Goal: Task Accomplishment & Management: Complete application form

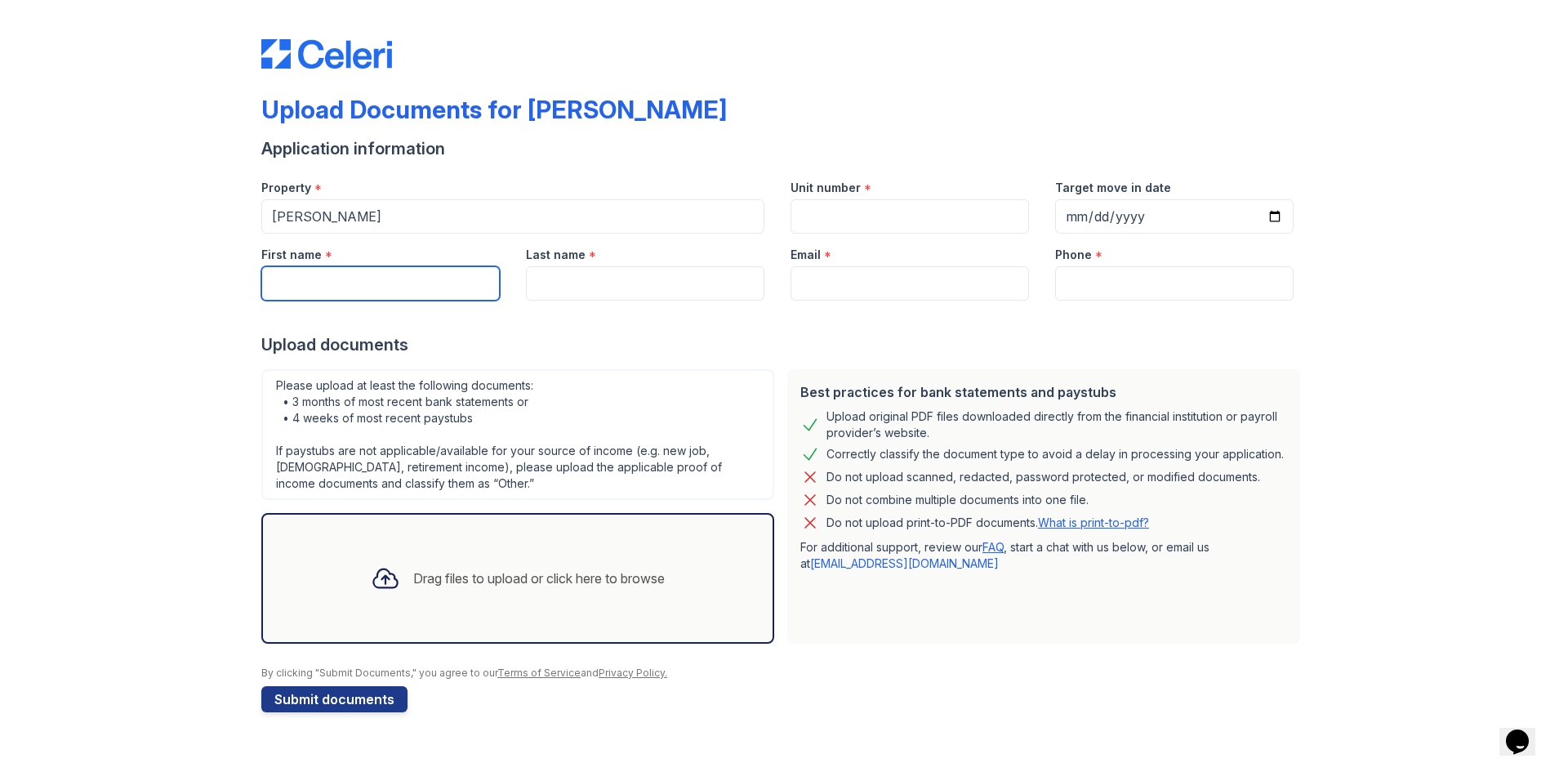
click at [374, 277] on input "First name" at bounding box center [380, 284] width 238 height 35
type input "Kaleb"
type input "[GEOGRAPHIC_DATA]"
type input "[EMAIL_ADDRESS][DOMAIN_NAME]"
type input "4322144516"
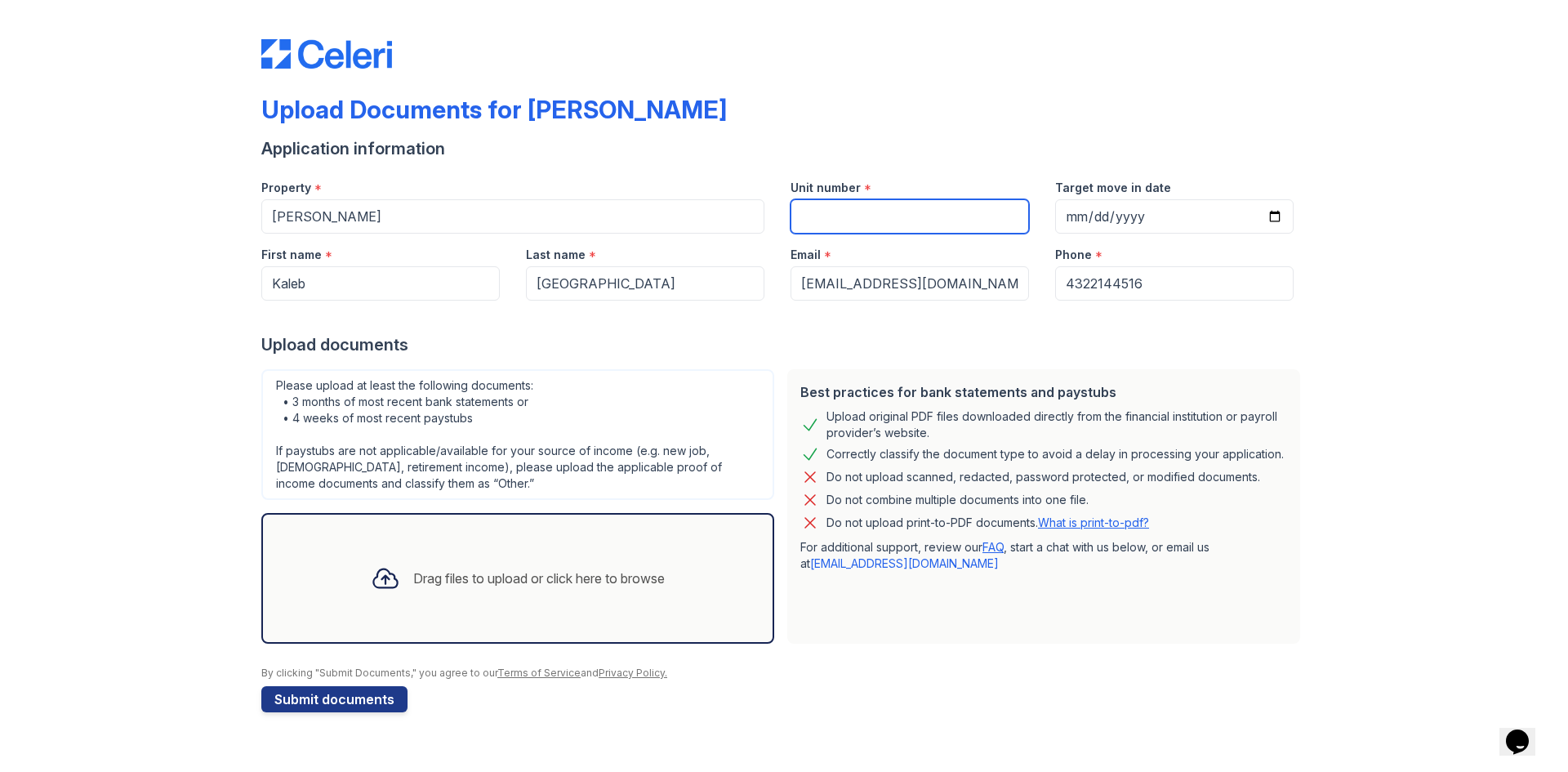
click at [869, 219] on input "Unit number" at bounding box center [909, 217] width 238 height 35
type input "6101"
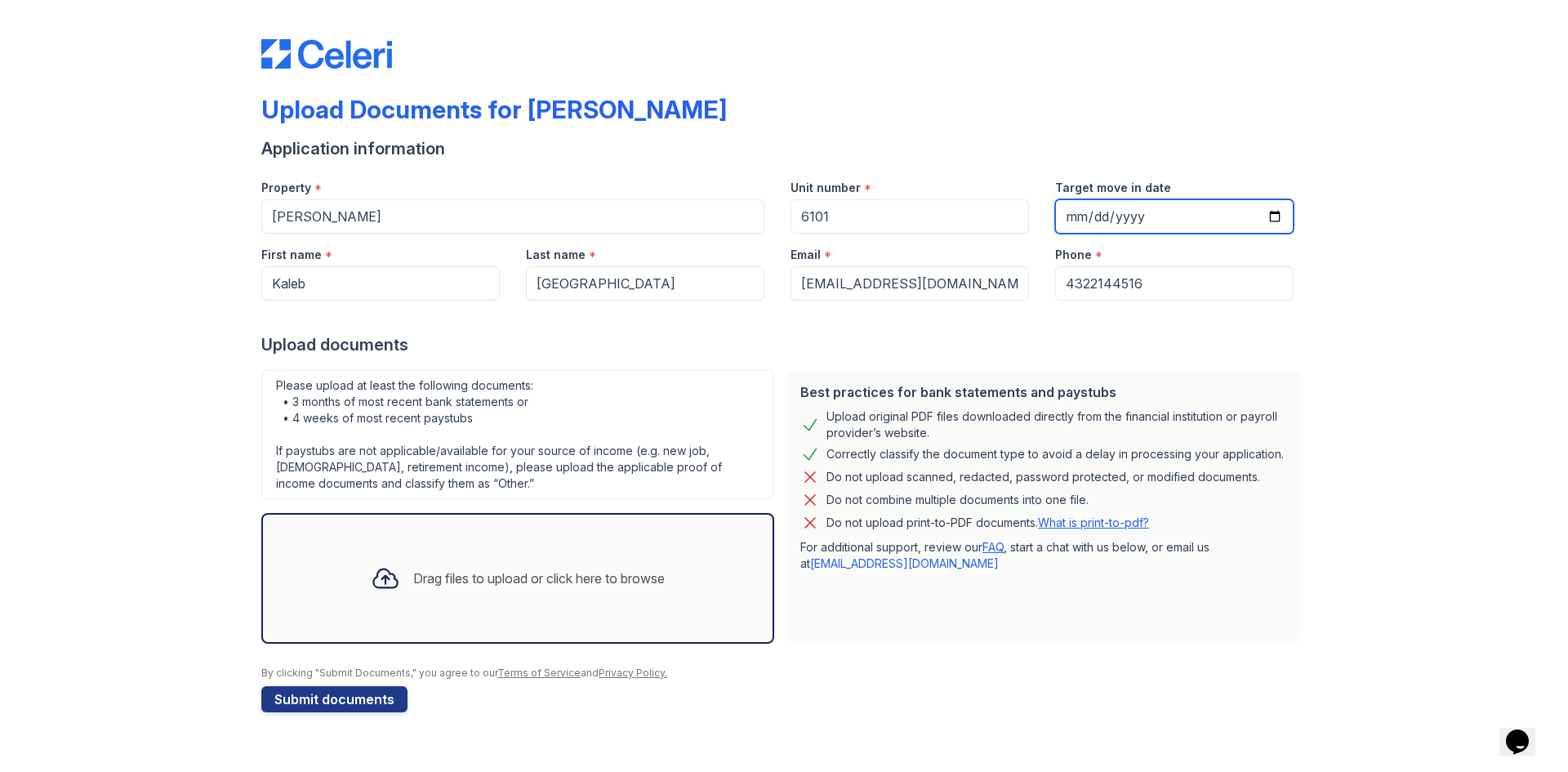
click at [1082, 219] on input "Target move in date" at bounding box center [1174, 217] width 238 height 35
type input "[DATE]"
click at [1173, 147] on div "Application information" at bounding box center [784, 148] width 1045 height 23
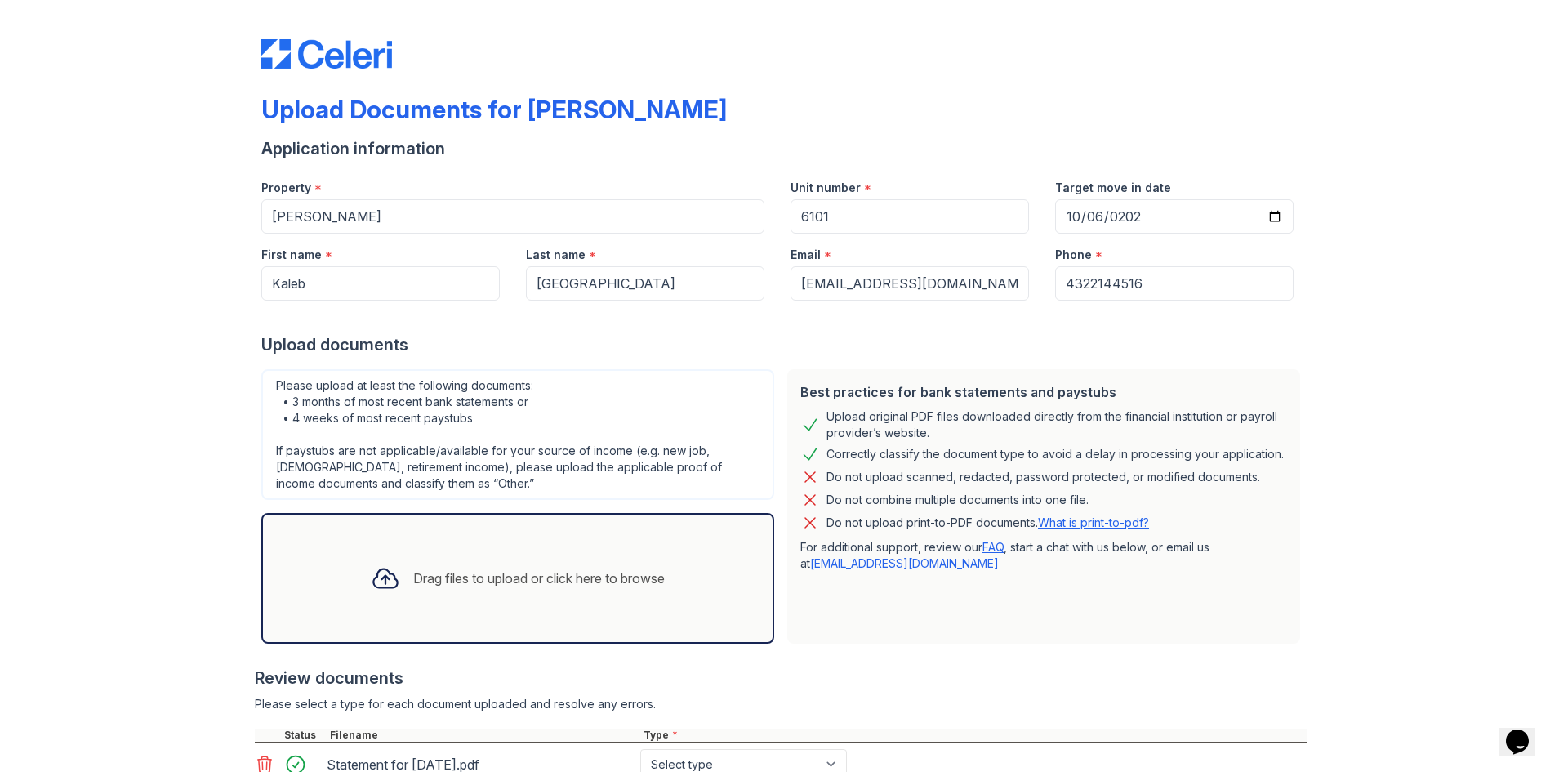
scroll to position [82, 0]
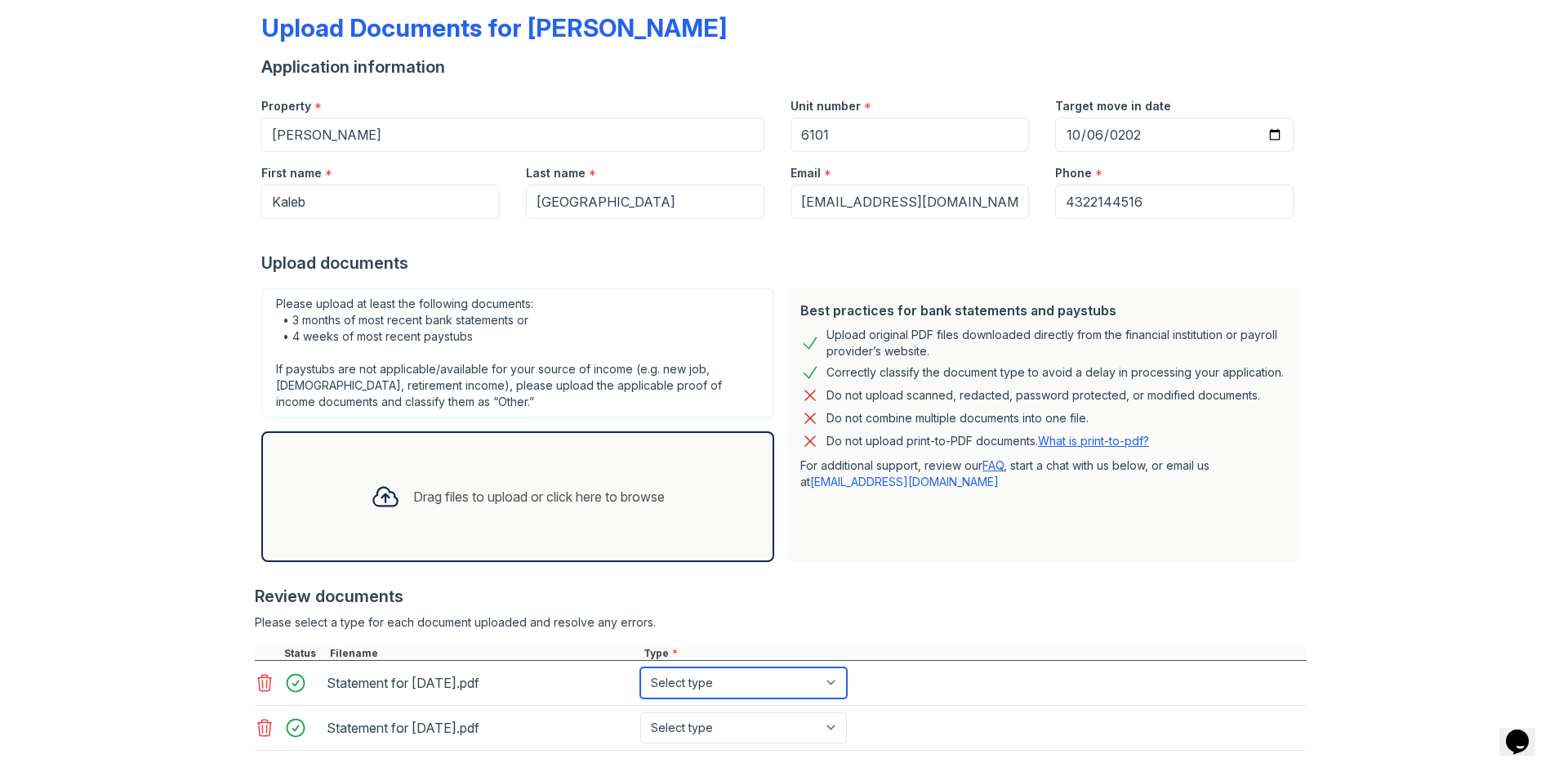
click at [809, 684] on select "Select type Paystub Bank Statement Offer Letter Tax Documents Benefit Award Let…" at bounding box center [743, 683] width 207 height 31
select select "paystub"
click at [640, 668] on select "Select type Paystub Bank Statement Offer Letter Tax Documents Benefit Award Let…" at bounding box center [743, 683] width 207 height 31
click at [786, 729] on select "Select type Paystub Bank Statement Offer Letter Tax Documents Benefit Award Let…" at bounding box center [743, 728] width 207 height 31
select select "paystub"
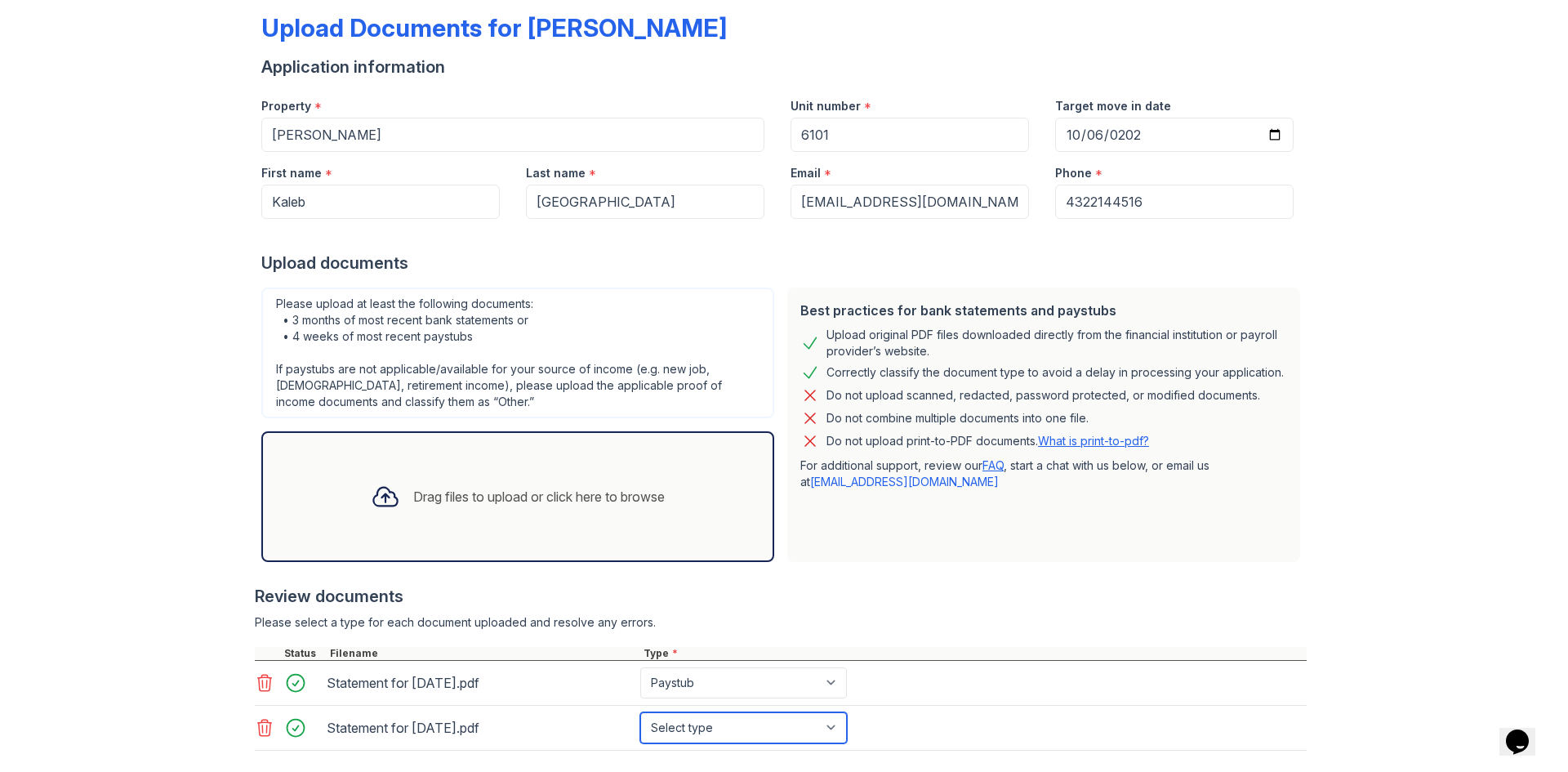
click at [640, 712] on select "Select type Paystub Bank Statement Offer Letter Tax Documents Benefit Award Let…" at bounding box center [743, 728] width 207 height 31
click at [181, 169] on div "Upload Documents for [PERSON_NAME] Application information Property * [PERSON_N…" at bounding box center [783, 412] width 1515 height 989
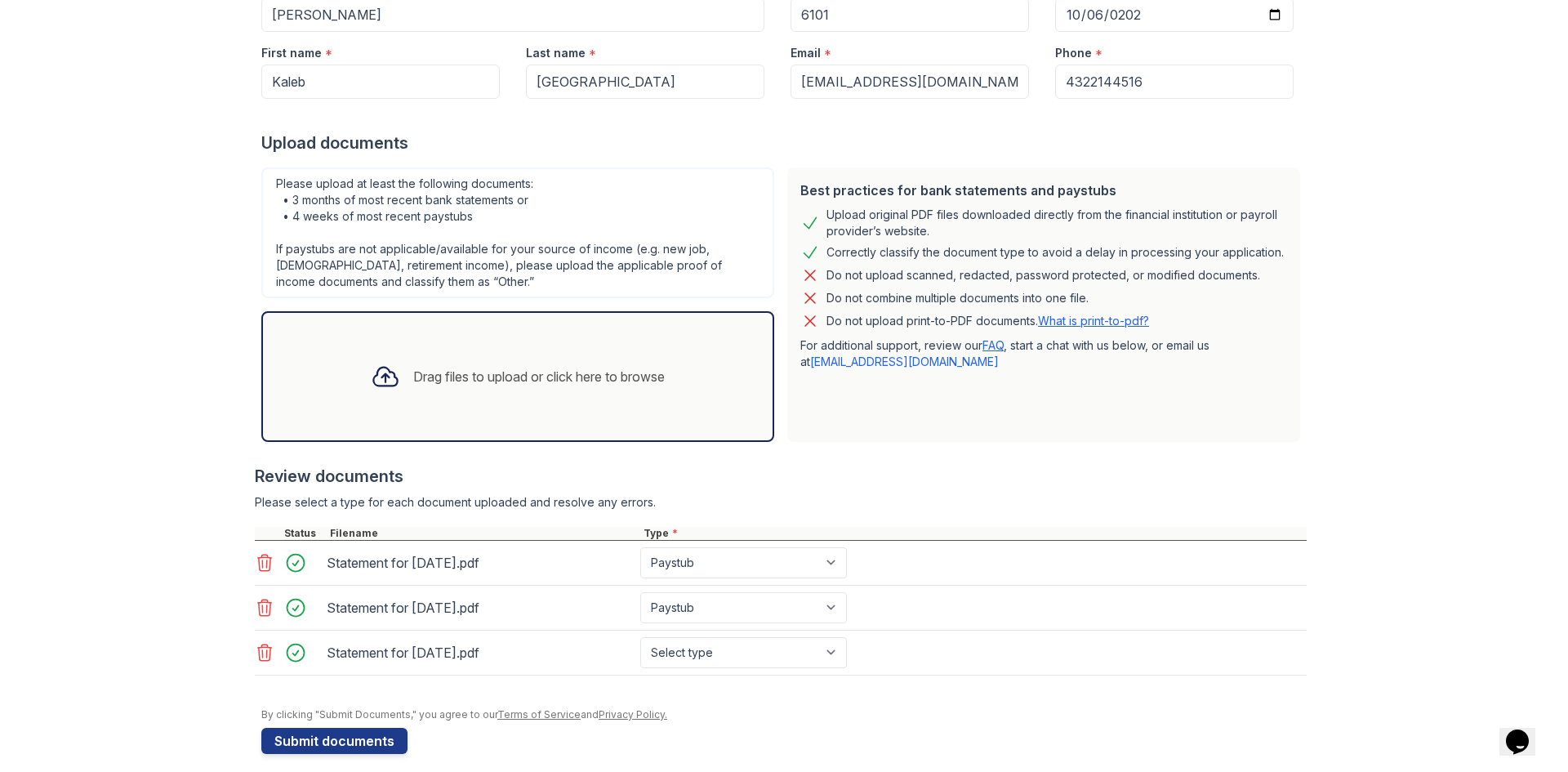
scroll to position [217, 0]
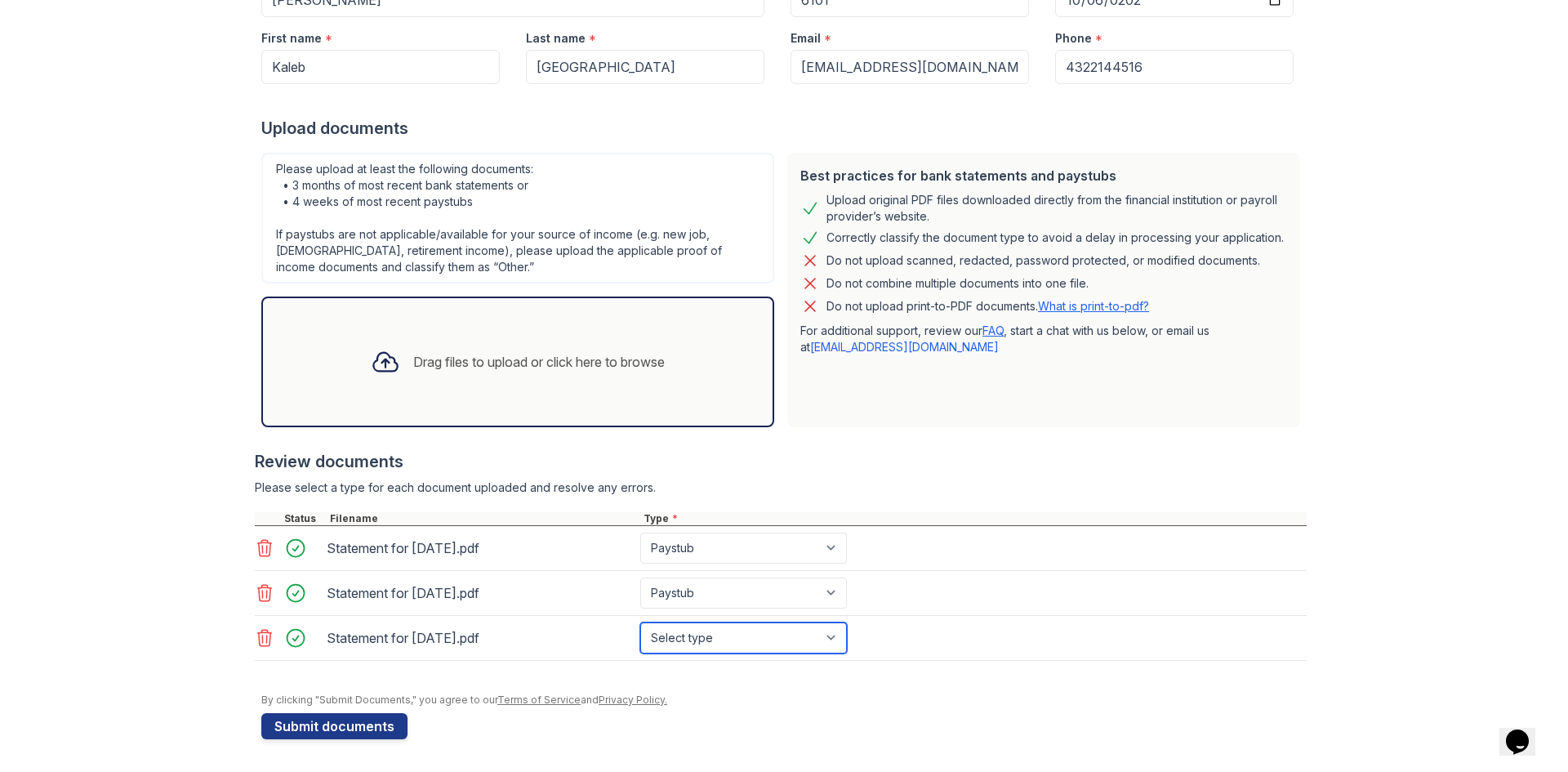
click at [700, 631] on select "Select type Paystub Bank Statement Offer Letter Tax Documents Benefit Award Let…" at bounding box center [743, 637] width 207 height 31
select select "paystub"
click at [640, 622] on select "Select type Paystub Bank Statement Offer Letter Tax Documents Benefit Award Let…" at bounding box center [743, 637] width 207 height 31
click at [190, 574] on div "Upload Documents for [PERSON_NAME] Application information Property * [PERSON_N…" at bounding box center [783, 278] width 1515 height 989
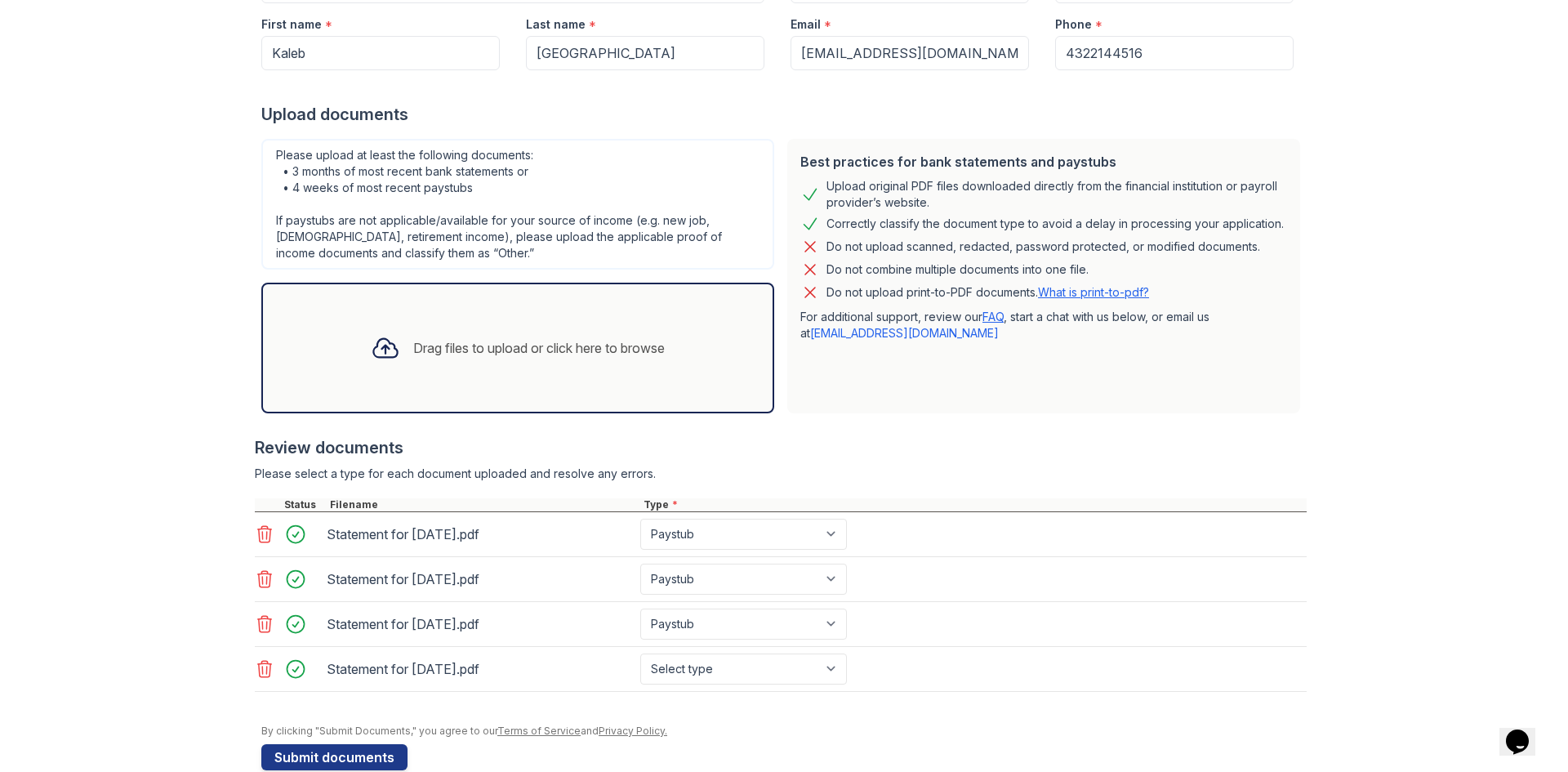
scroll to position [261, 0]
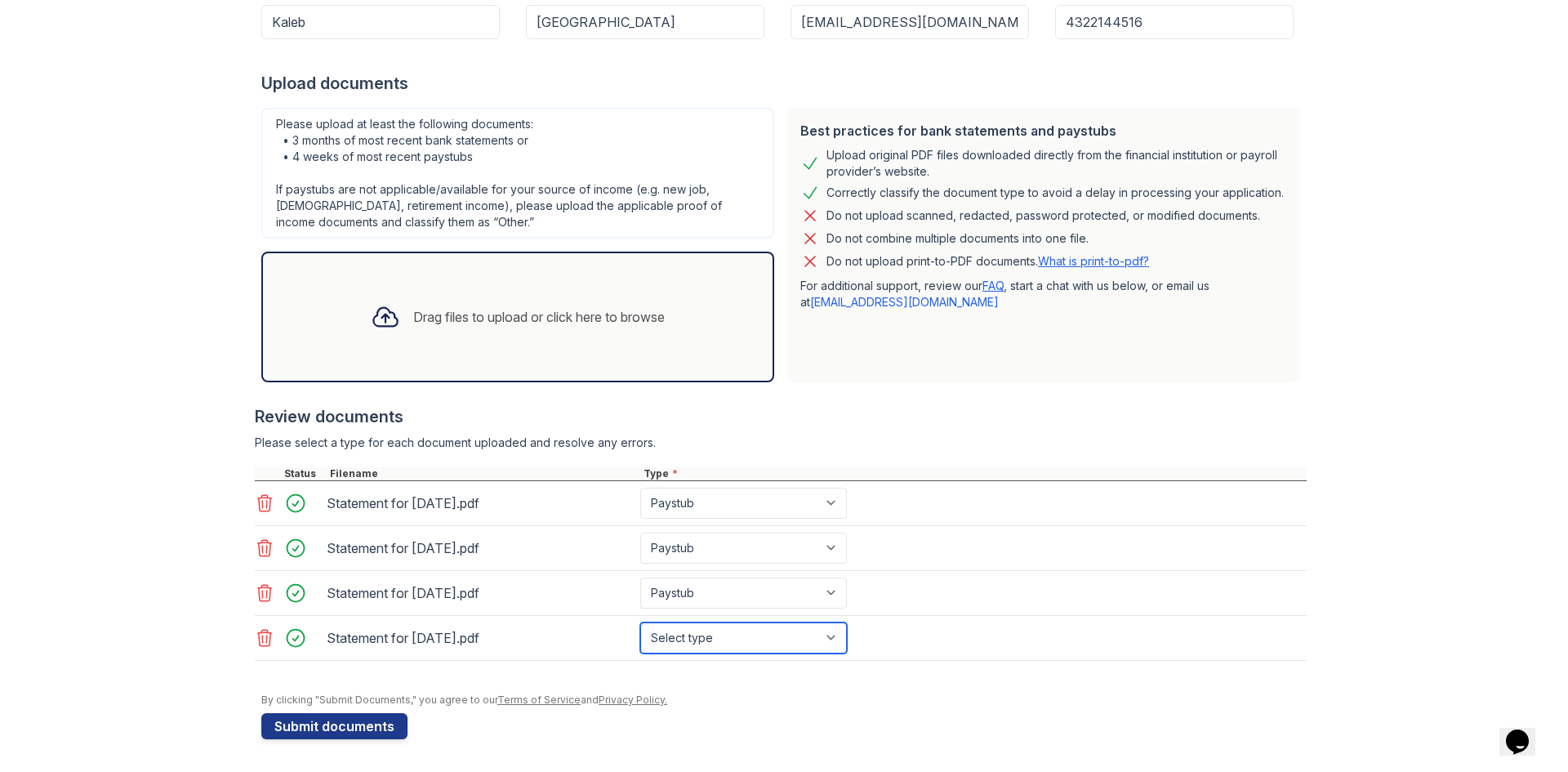
click at [718, 640] on select "Select type Paystub Bank Statement Offer Letter Tax Documents Benefit Award Let…" at bounding box center [743, 637] width 207 height 31
select select "paystub"
click at [640, 622] on select "Select type Paystub Bank Statement Offer Letter Tax Documents Benefit Award Let…" at bounding box center [743, 637] width 207 height 31
click at [800, 707] on form "Application information Property * [PERSON_NAME] Unit number * 6101 Target move…" at bounding box center [784, 307] width 1045 height 863
click at [367, 731] on button "Submit documents" at bounding box center [334, 726] width 146 height 26
